Goal: Transaction & Acquisition: Purchase product/service

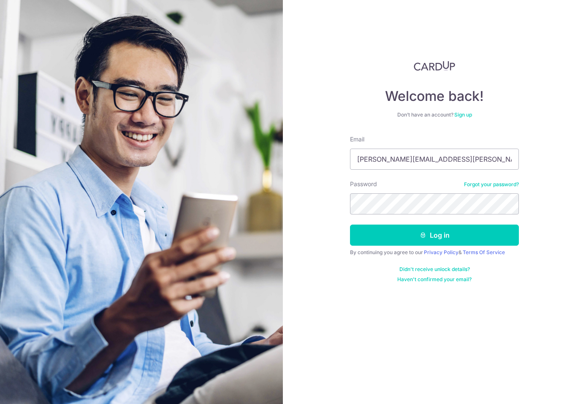
type input "mayes.jon@gmail.com"
click at [350, 225] on button "Log in" at bounding box center [434, 235] width 169 height 21
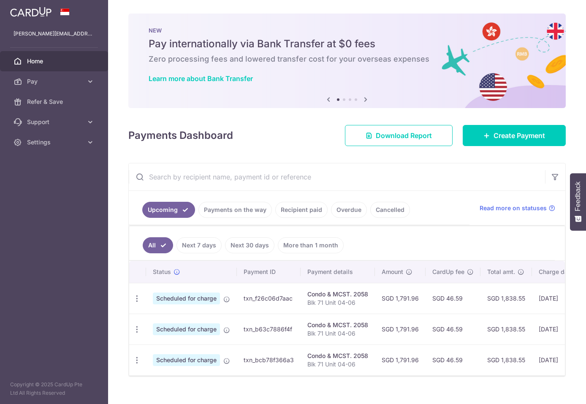
scroll to position [17, 0]
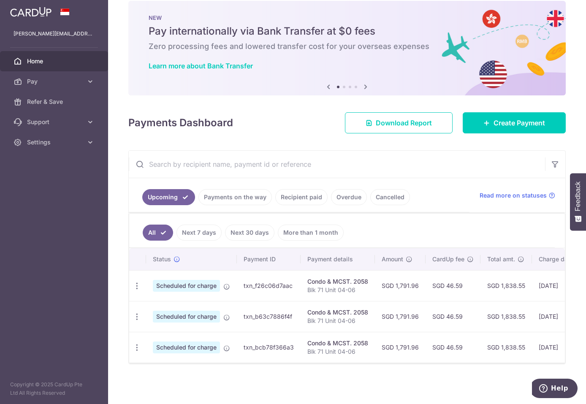
click at [308, 192] on link "Recipient paid" at bounding box center [301, 197] width 52 height 16
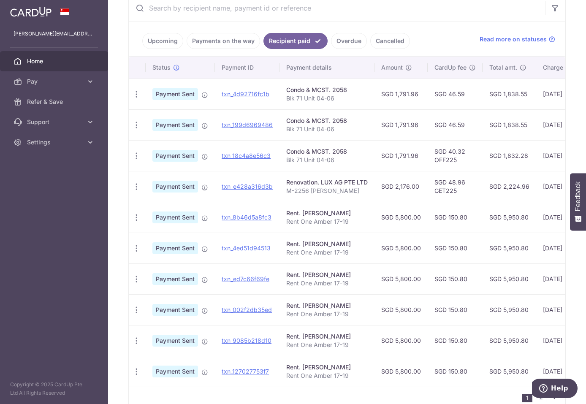
scroll to position [0, 0]
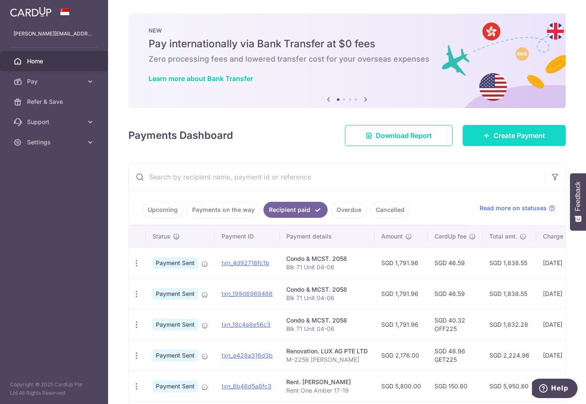
click at [509, 134] on span "Create Payment" at bounding box center [519, 135] width 52 height 10
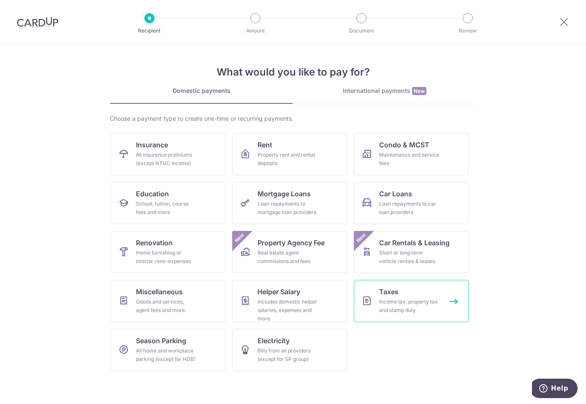
click at [419, 308] on div "Income tax, property tax and stamp duty" at bounding box center [409, 306] width 61 height 17
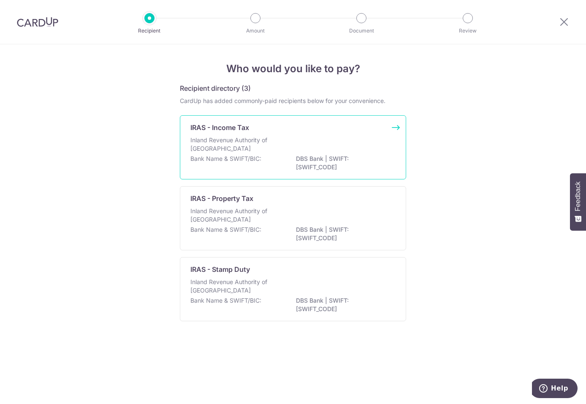
click at [293, 140] on div "Inland Revenue Authority of Singapore" at bounding box center [292, 145] width 205 height 19
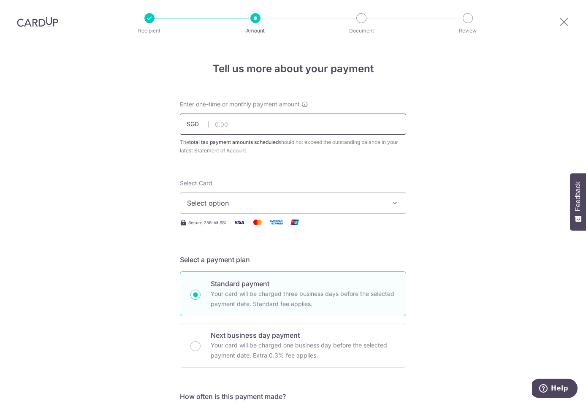
click at [277, 125] on input "text" at bounding box center [293, 124] width 226 height 21
type input "10,049.79"
click at [287, 203] on span "Select option" at bounding box center [285, 203] width 197 height 10
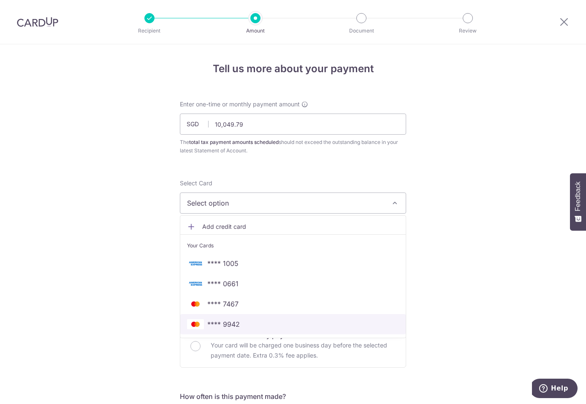
click at [233, 323] on span "**** 9942" at bounding box center [223, 324] width 33 height 10
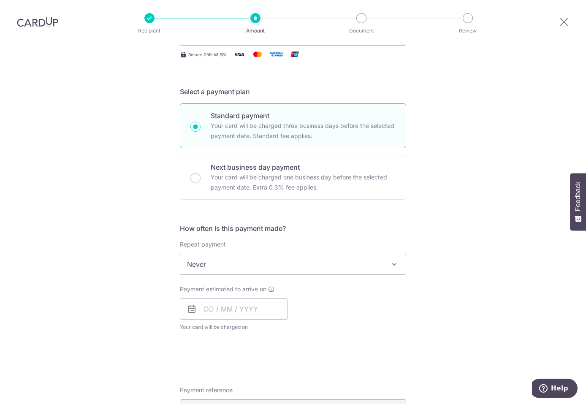
scroll to position [169, 0]
click at [244, 306] on input "text" at bounding box center [234, 308] width 108 height 21
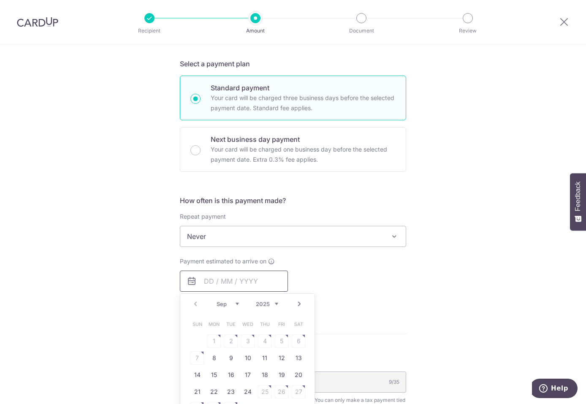
scroll to position [211, 0]
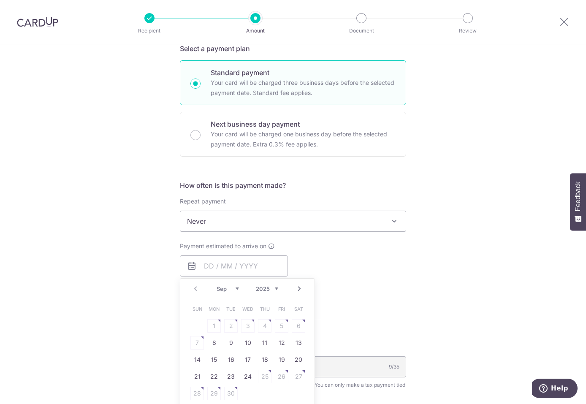
click at [334, 306] on form "Enter one-time or monthly payment amount SGD 10,049.79 10049.79 The total tax p…" at bounding box center [293, 233] width 226 height 689
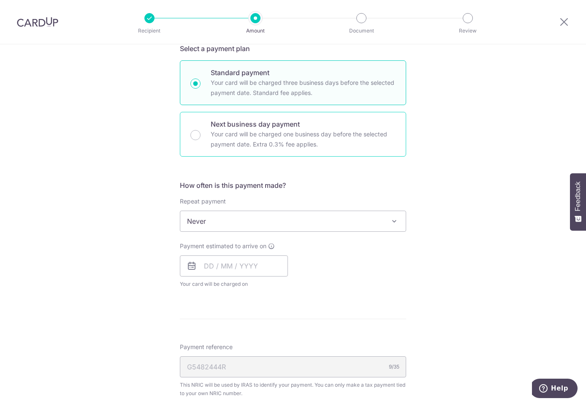
click at [246, 138] on p "Your card will be charged one business day before the selected payment date. Ex…" at bounding box center [303, 139] width 185 height 20
click at [201, 138] on input "Next business day payment Your card will be charged one business day before the…" at bounding box center [195, 135] width 10 height 10
radio input "false"
radio input "true"
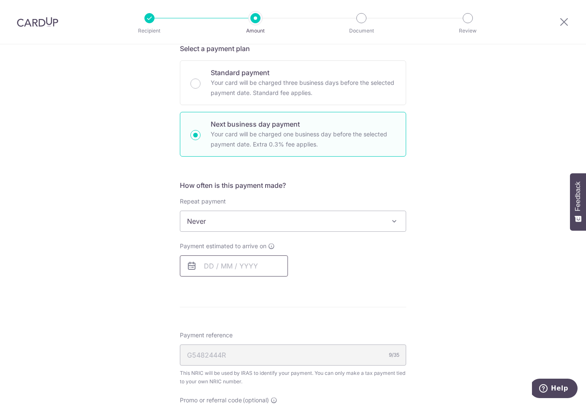
click at [206, 265] on input "text" at bounding box center [234, 265] width 108 height 21
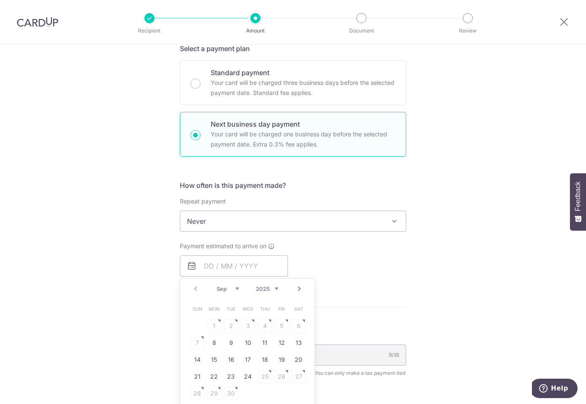
click at [295, 324] on table "Sun Mon Tue Wed Thu Fri Sat 1 2 3 4 5 6 7 8 9 10 11 12 13 14 15 16 17 18 19 20 …" at bounding box center [248, 351] width 118 height 101
click at [208, 344] on link "8" at bounding box center [214, 343] width 14 height 14
type input "[DATE]"
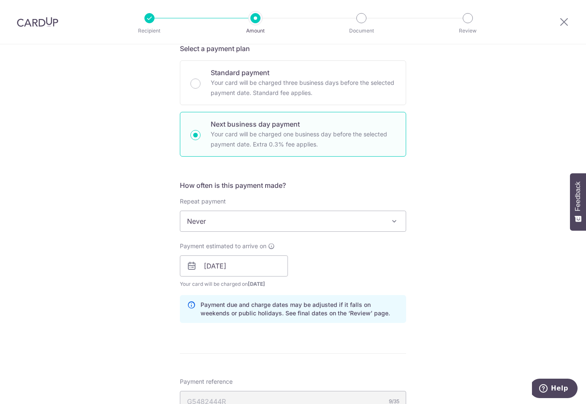
click at [146, 266] on div "Tell us more about your payment Enter one-time or monthly payment amount SGD 10…" at bounding box center [293, 262] width 586 height 859
click at [255, 137] on p "Your card will be charged one business day before the selected payment date. Ex…" at bounding box center [303, 139] width 185 height 20
click at [201, 137] on input "Next business day payment Your card will be charged one business day before the…" at bounding box center [195, 135] width 10 height 10
radio input "true"
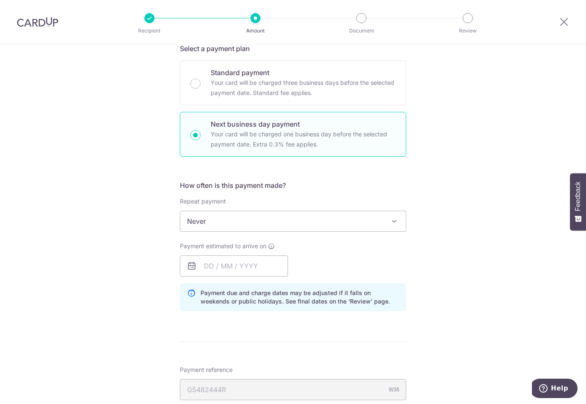
click at [288, 144] on p "Your card will be charged one business day before the selected payment date. Ex…" at bounding box center [303, 139] width 185 height 20
click at [201, 140] on input "Next business day payment Your card will be charged one business day before the…" at bounding box center [195, 135] width 10 height 10
radio input "true"
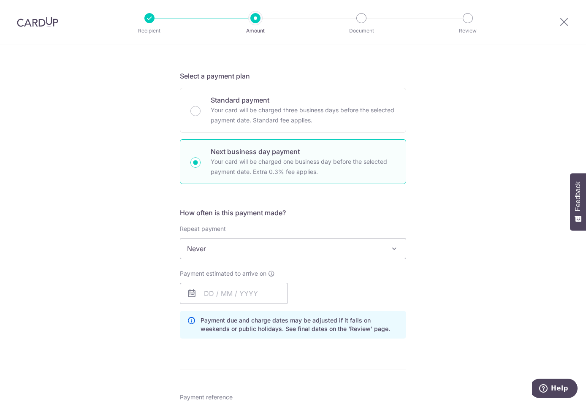
scroll to position [169, 0]
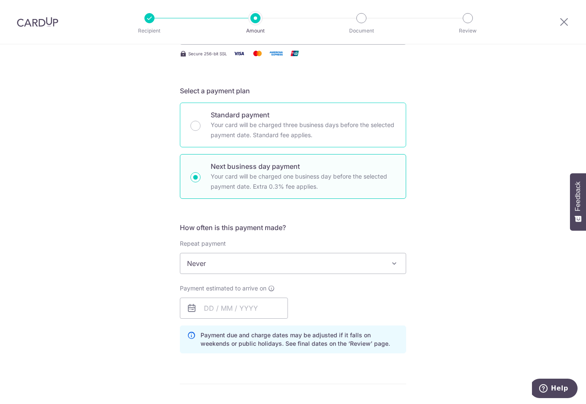
click at [224, 127] on p "Your card will be charged three business days before the selected payment date.…" at bounding box center [303, 130] width 185 height 20
click at [201, 127] on input "Standard payment Your card will be charged three business days before the selec…" at bounding box center [195, 126] width 10 height 10
click at [246, 181] on p "Your card will be charged one business day before the selected payment date. Ex…" at bounding box center [303, 181] width 185 height 20
click at [201, 181] on input "Next business day payment Your card will be charged one business day before the…" at bounding box center [195, 177] width 10 height 10
radio input "false"
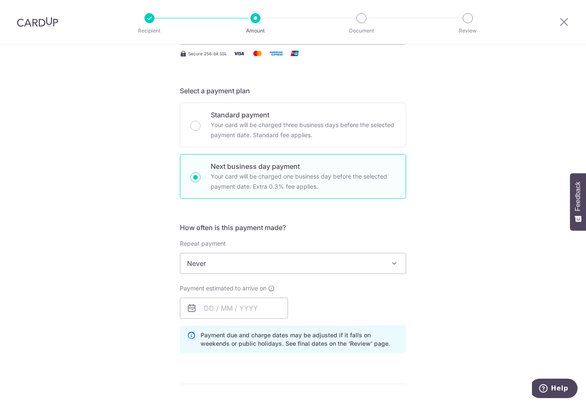
click at [268, 176] on p "Your card will be charged one business day before the selected payment date. Ex…" at bounding box center [303, 181] width 185 height 20
click at [201, 176] on input "Next business day payment Your card will be charged one business day before the…" at bounding box center [195, 177] width 10 height 10
radio input "true"
click at [81, 274] on div "Tell us more about your payment Enter one-time or monthly payment amount SGD 10…" at bounding box center [293, 299] width 586 height 848
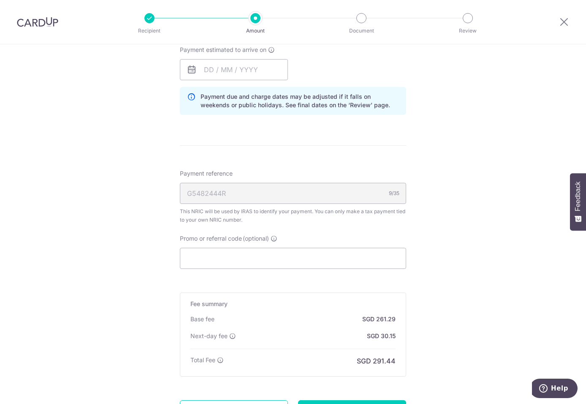
scroll to position [422, 0]
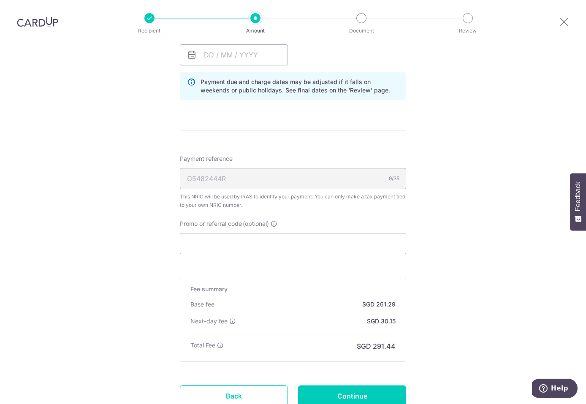
drag, startPoint x: 399, startPoint y: 178, endPoint x: 197, endPoint y: 180, distance: 201.8
click at [223, 181] on div "G5482444R 9/35" at bounding box center [293, 178] width 226 height 21
click at [164, 179] on div "Tell us more about your payment Enter one-time or monthly payment amount SGD 10…" at bounding box center [293, 46] width 586 height 848
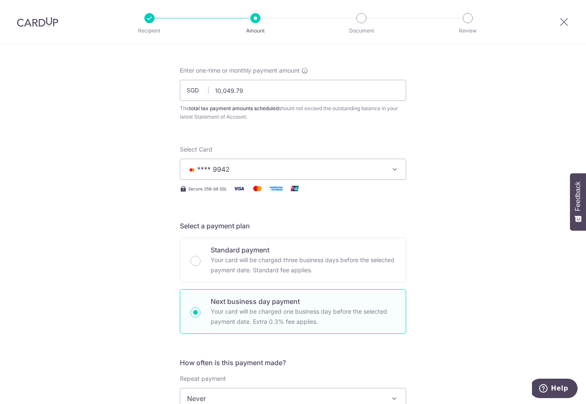
scroll to position [0, 0]
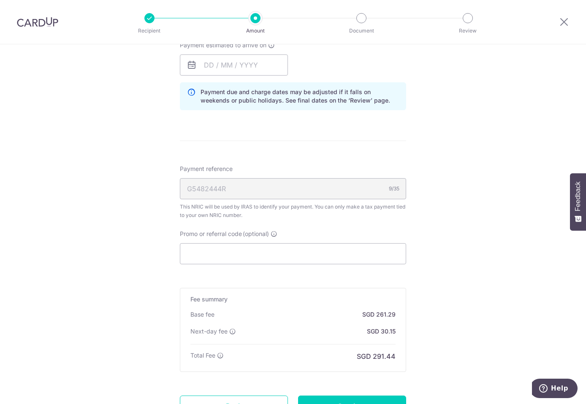
scroll to position [488, 0]
